Goal: Check status: Check status

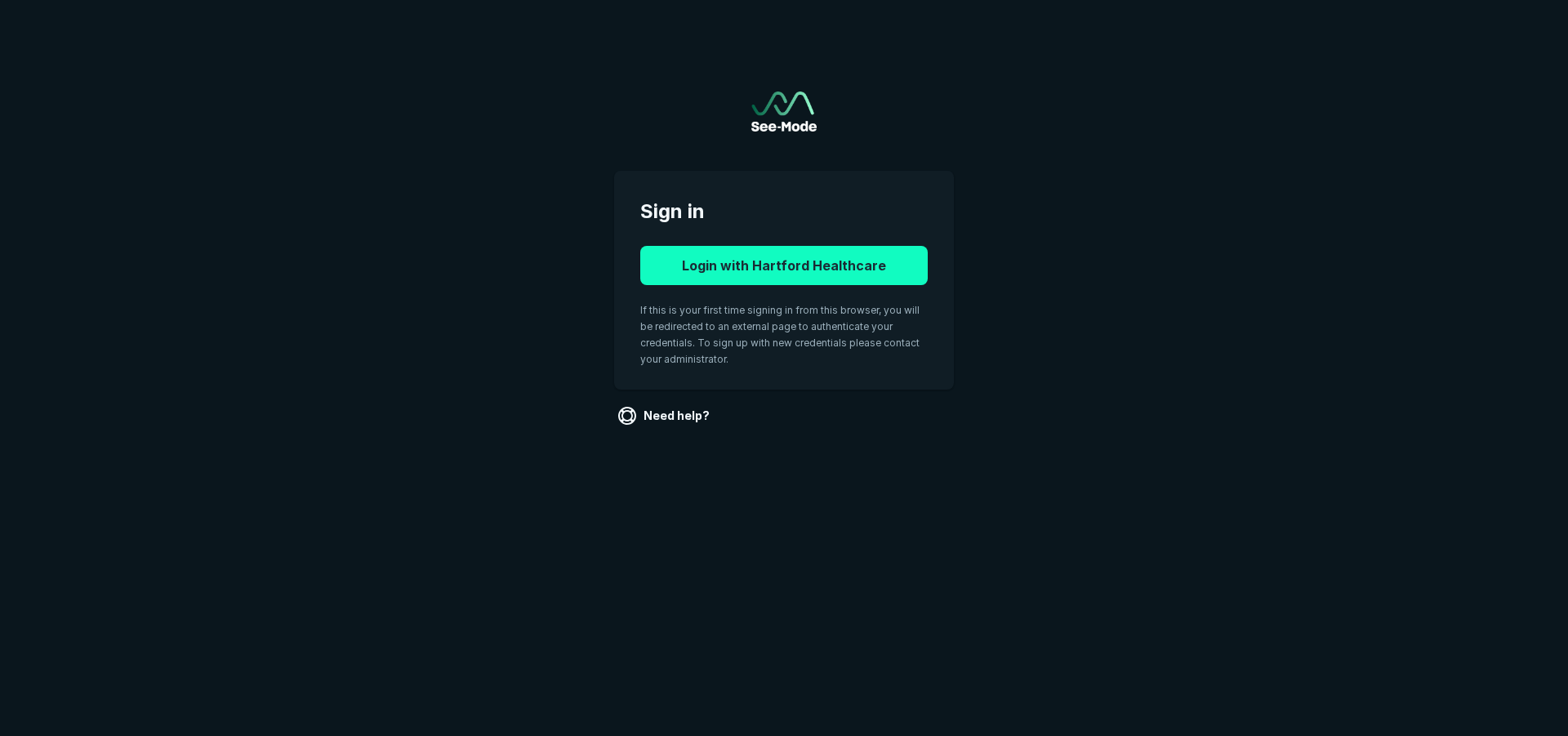
click at [829, 268] on button "Login with Hartford Healthcare" at bounding box center [784, 266] width 288 height 39
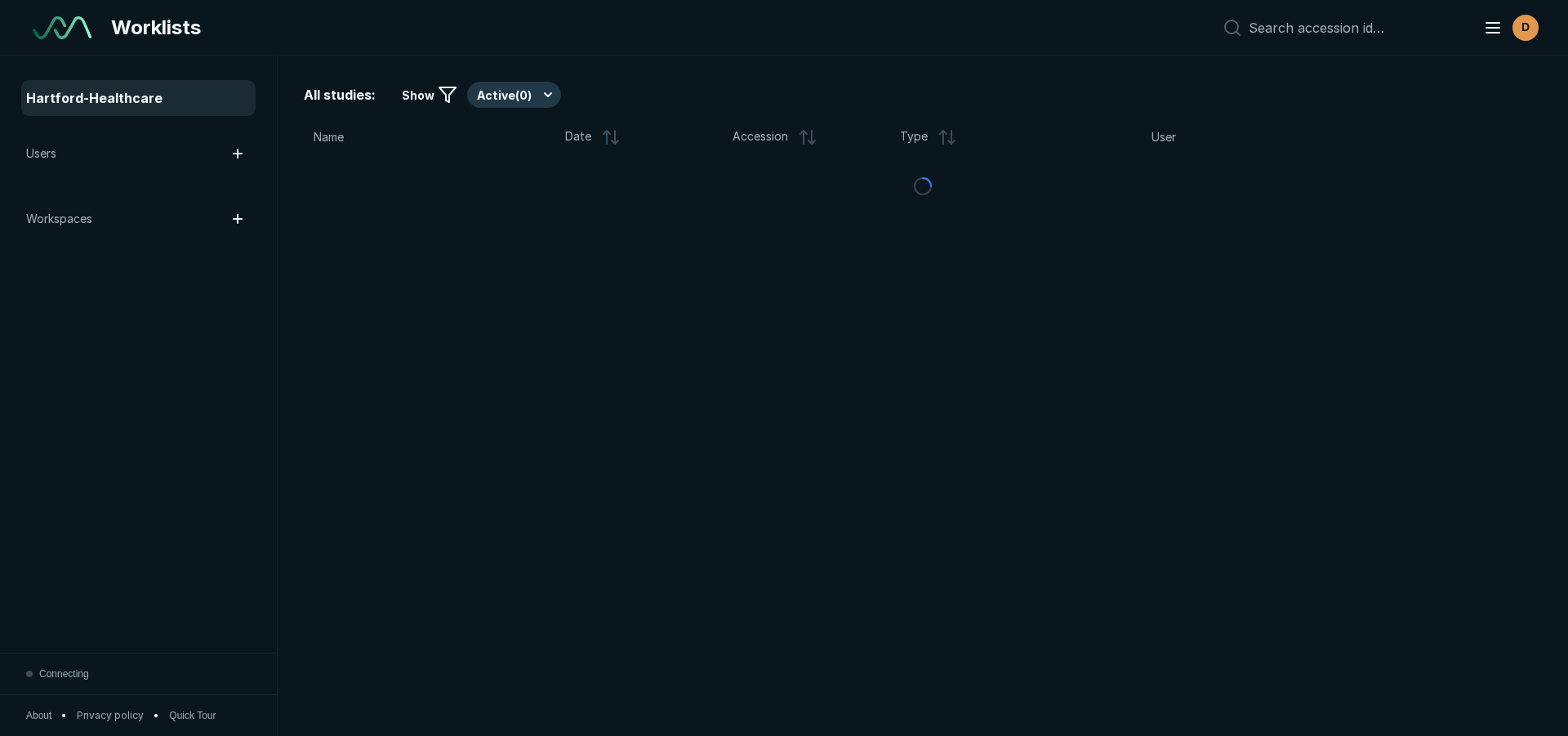
scroll to position [5126, 9156]
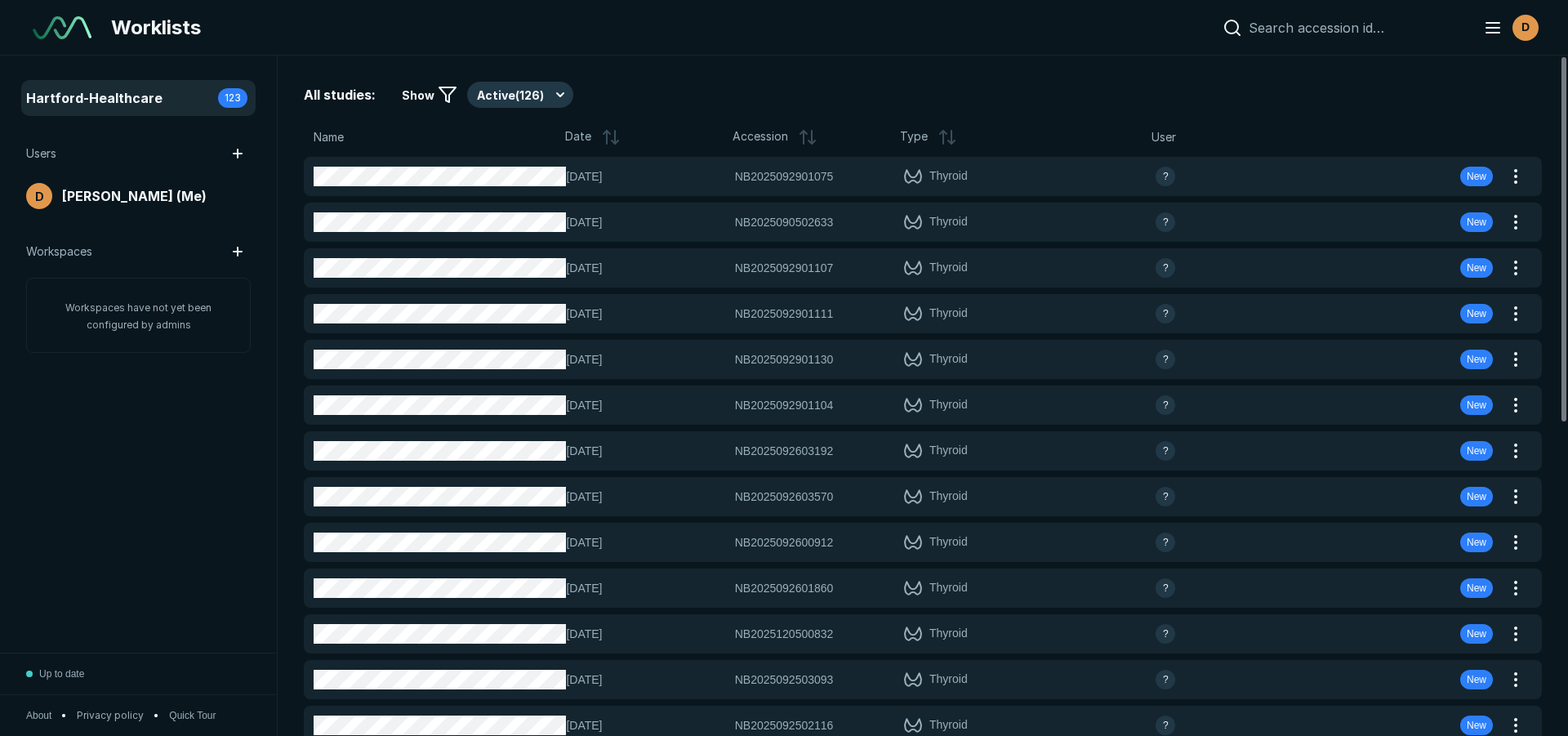
click at [1372, 25] on input at bounding box center [1357, 28] width 215 height 16
paste input "NB2025092901075"
type input "NB2025092901075"
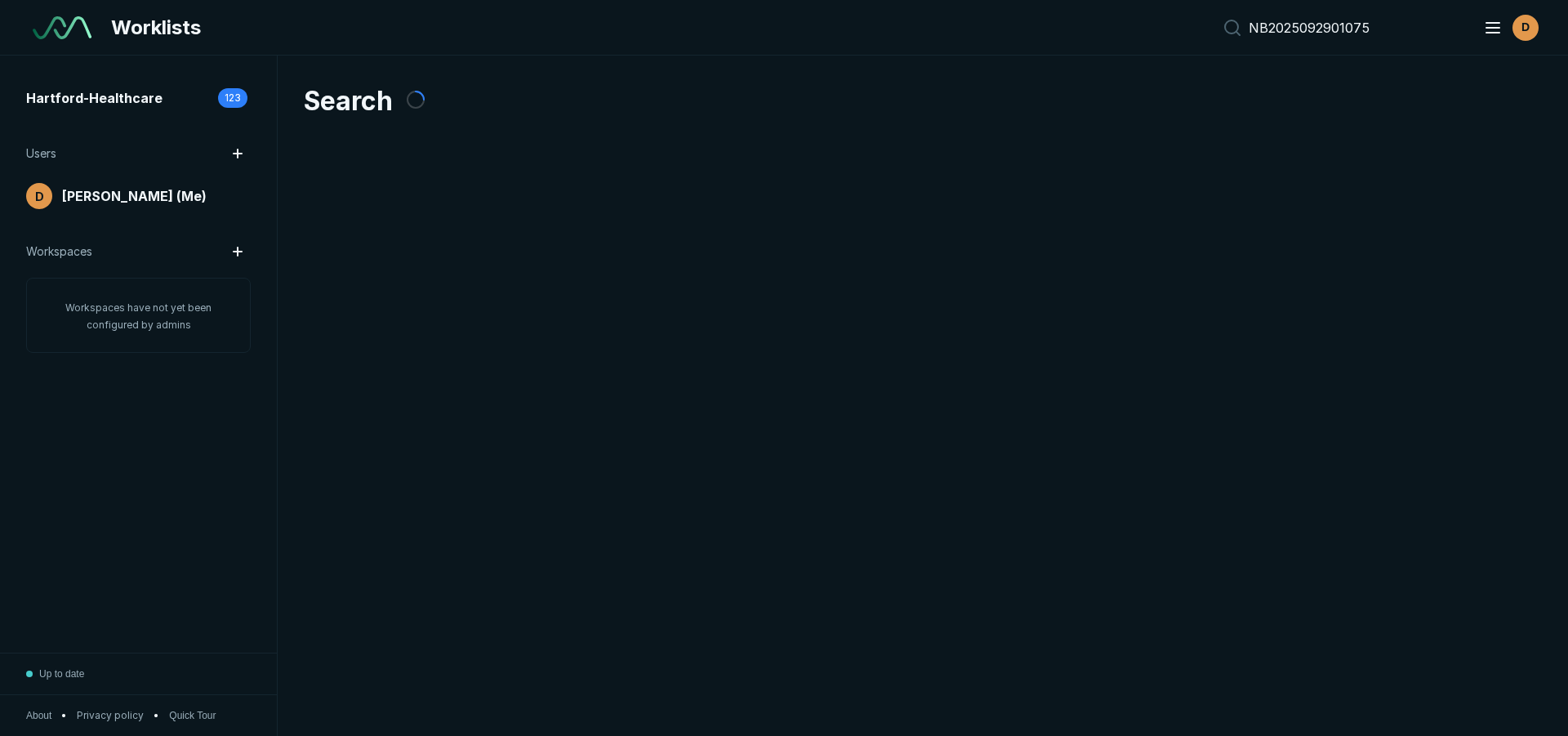
scroll to position [5126, 9156]
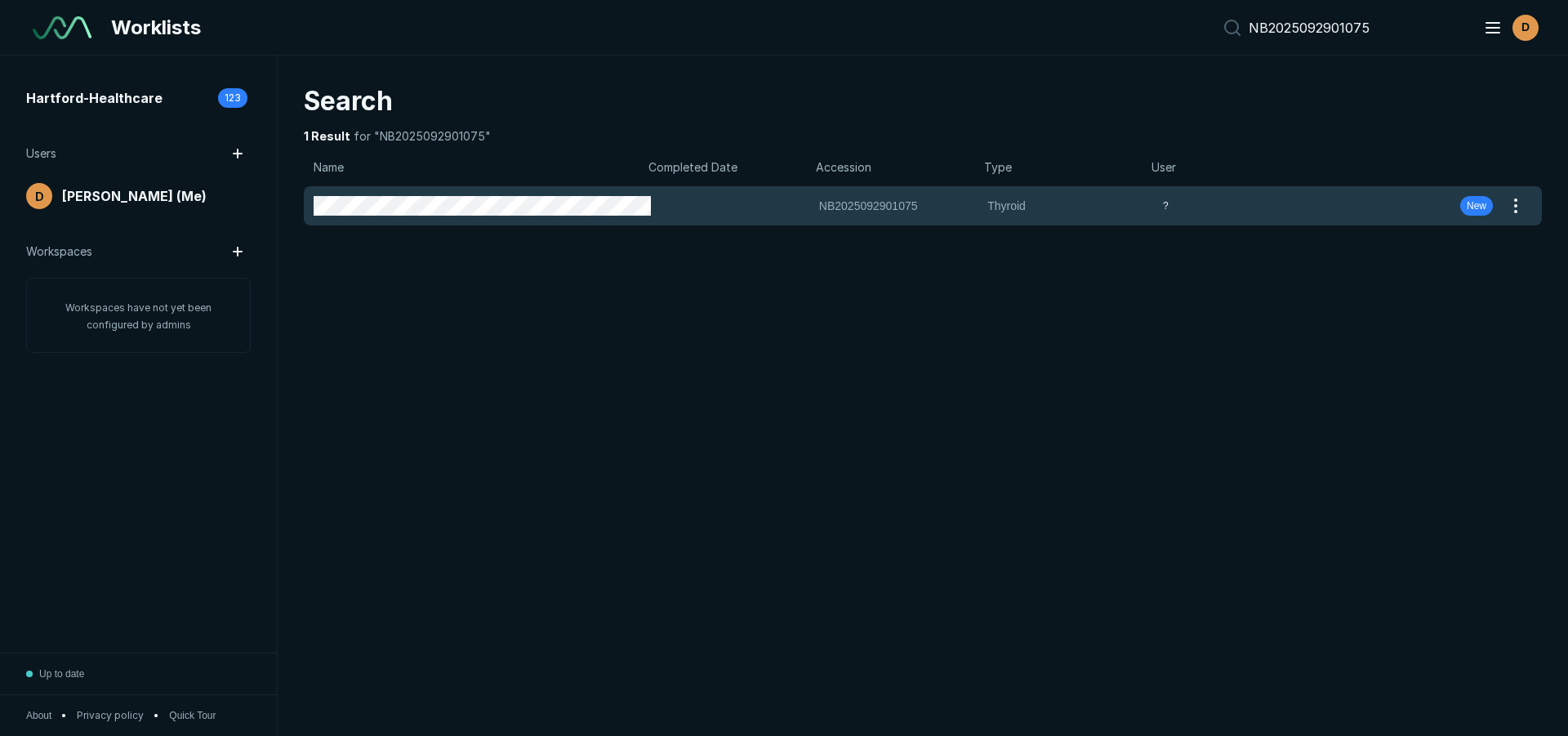
click at [766, 217] on div "NB2025092901075 NB2025092901075 Thyroid ? New" at bounding box center [903, 206] width 1199 height 39
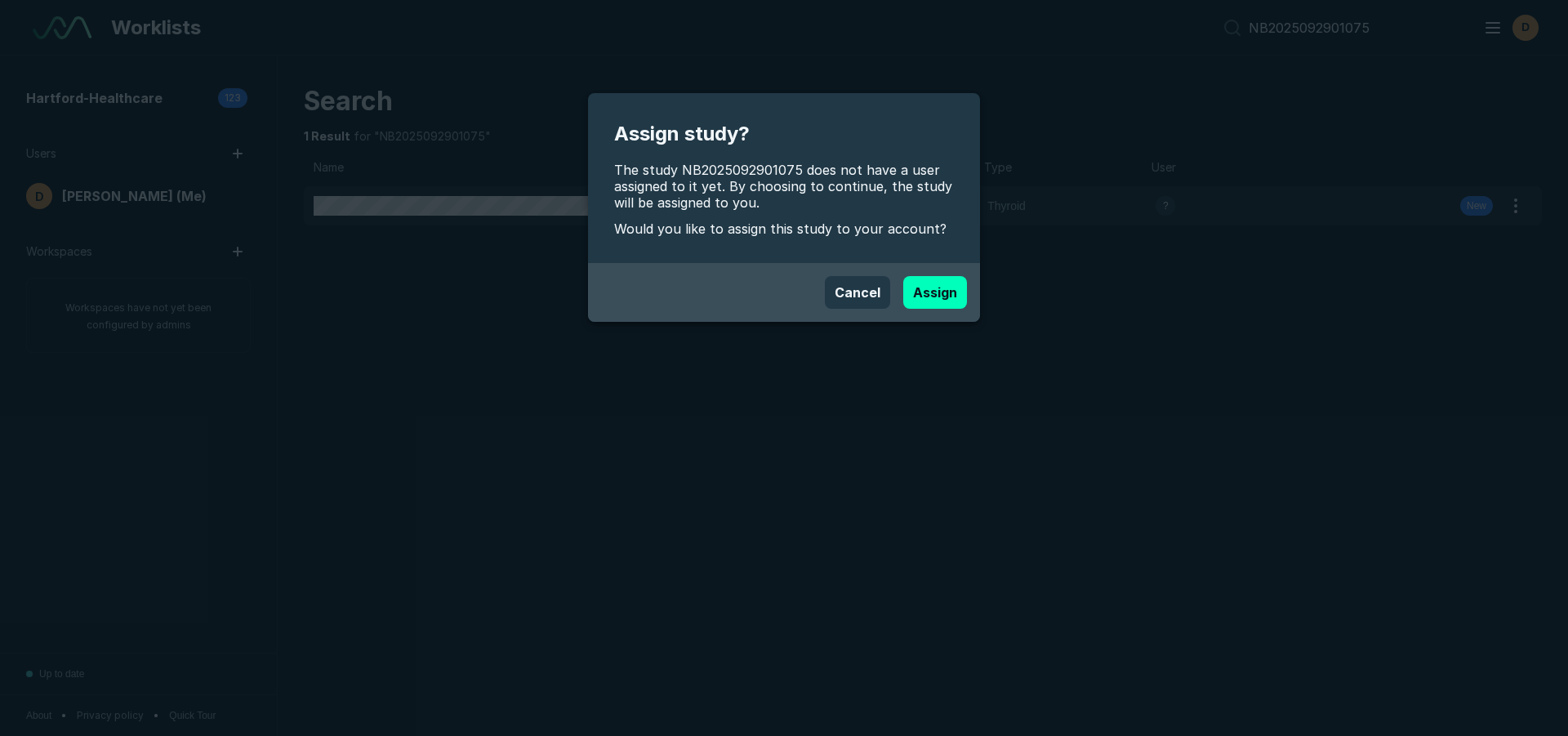
click at [1257, 84] on div "Assign study? The study NB2025092901075 does not have a user assigned to it yet…" at bounding box center [784, 368] width 1568 height 736
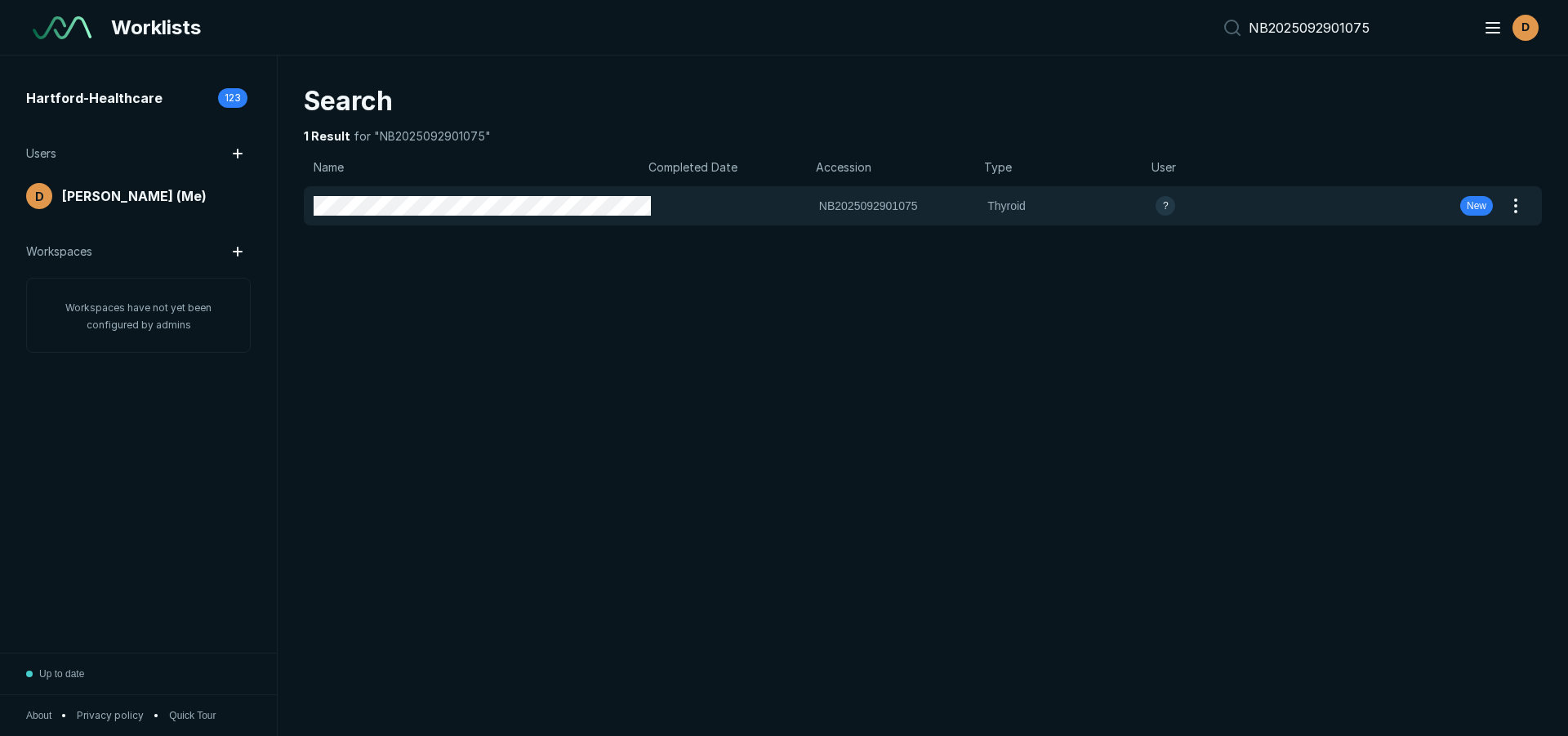
drag, startPoint x: 1407, startPoint y: 19, endPoint x: 1193, endPoint y: 16, distance: 214.0
click at [1193, 16] on div "Worklists NB2025092901075 D" at bounding box center [784, 28] width 1568 height 56
paste input "3522"
type input "NB2025092903522"
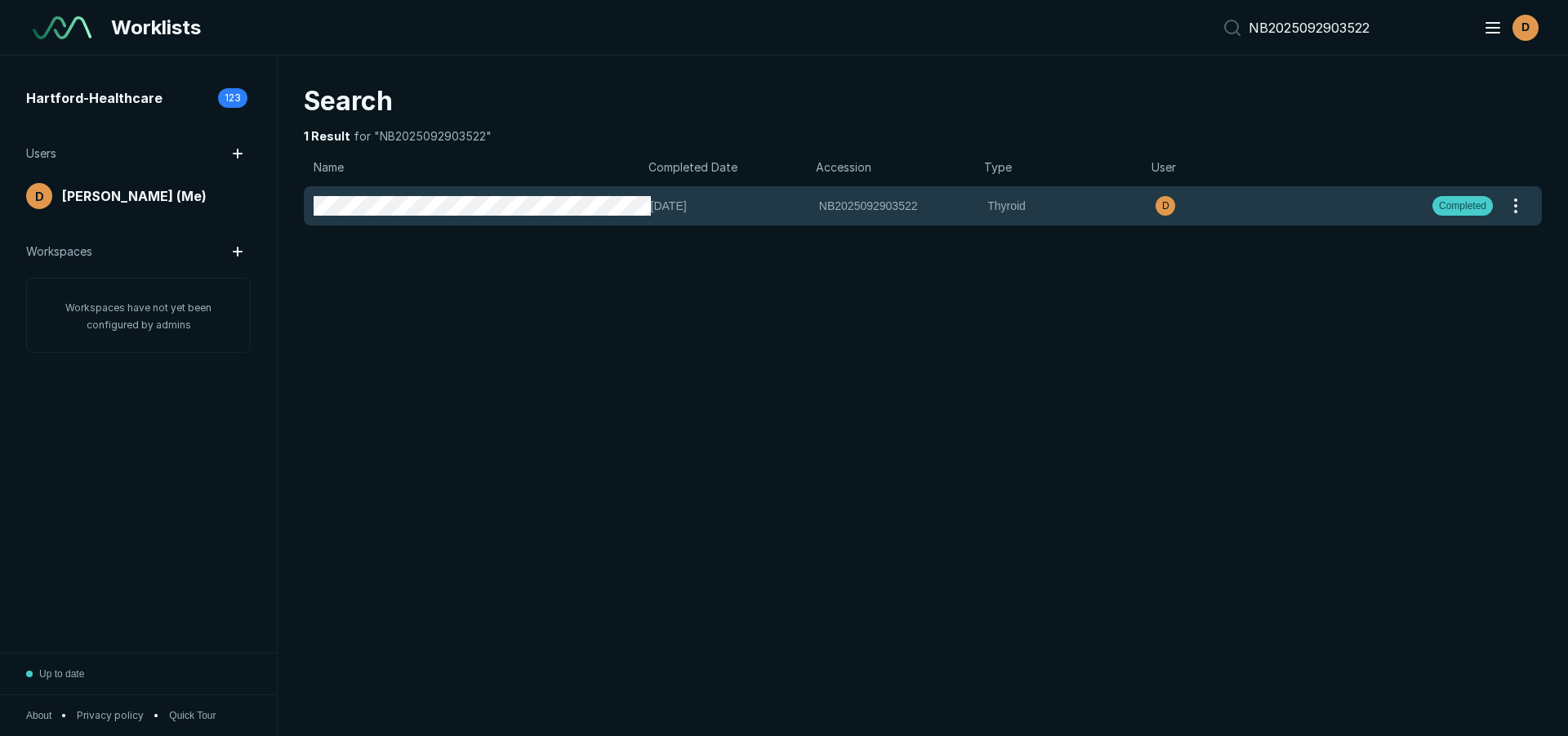
click at [1367, 211] on div "[DATE] NB2025092903522 NB2025092903522 Thyroid D Completed" at bounding box center [903, 206] width 1199 height 39
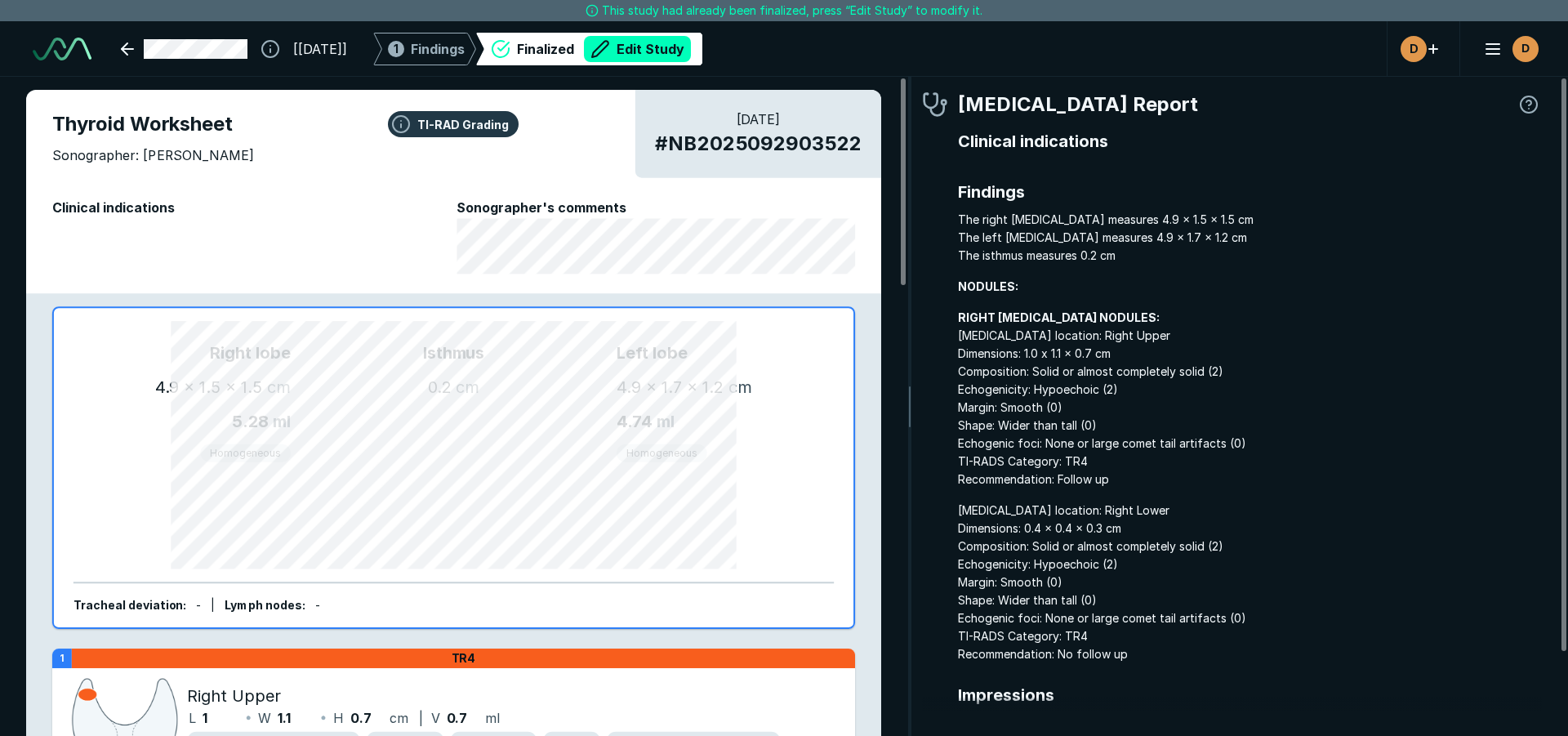
scroll to position [4972, 4863]
